Goal: Information Seeking & Learning: Learn about a topic

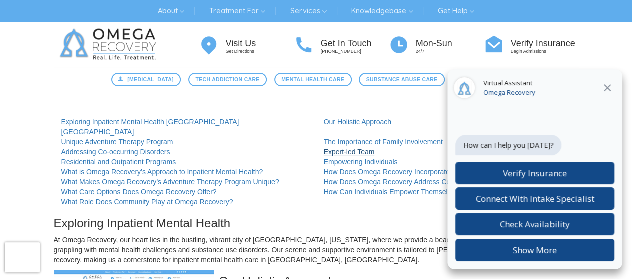
click at [337, 148] on link "Expert-led Team" at bounding box center [349, 152] width 51 height 8
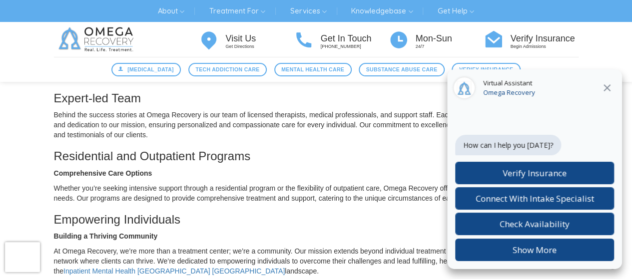
click at [609, 89] on icon "Close" at bounding box center [607, 88] width 12 height 12
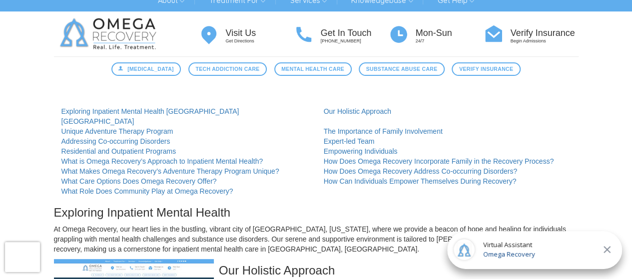
scroll to position [15, 0]
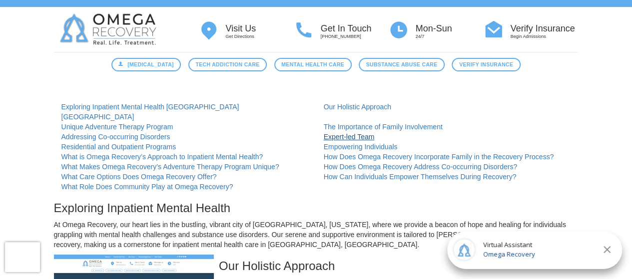
click at [345, 133] on link "Expert-led Team" at bounding box center [349, 137] width 51 height 8
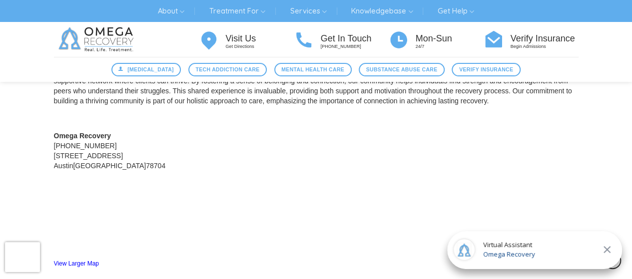
scroll to position [1160, 0]
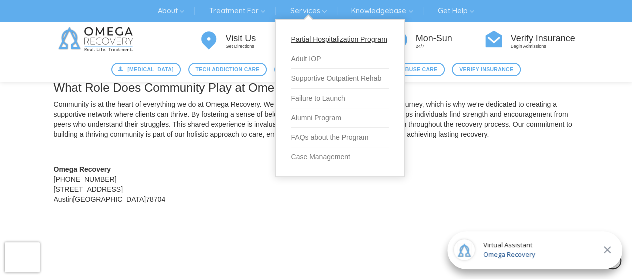
click at [312, 41] on link "Partial Hospitalization Program" at bounding box center [340, 39] width 98 height 19
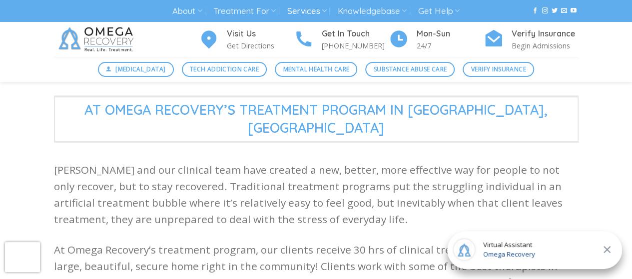
scroll to position [186, 0]
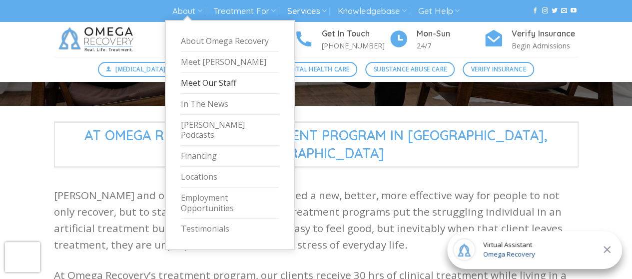
click at [197, 83] on link "Meet Our Staff" at bounding box center [230, 83] width 98 height 21
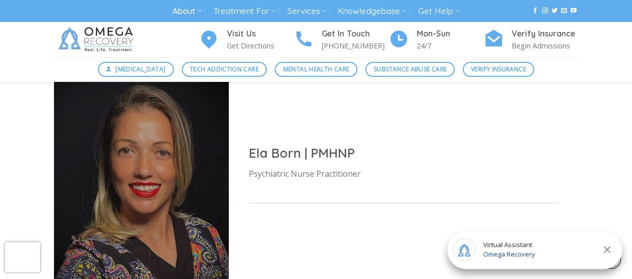
scroll to position [3072, 0]
